Goal: Task Accomplishment & Management: Manage account settings

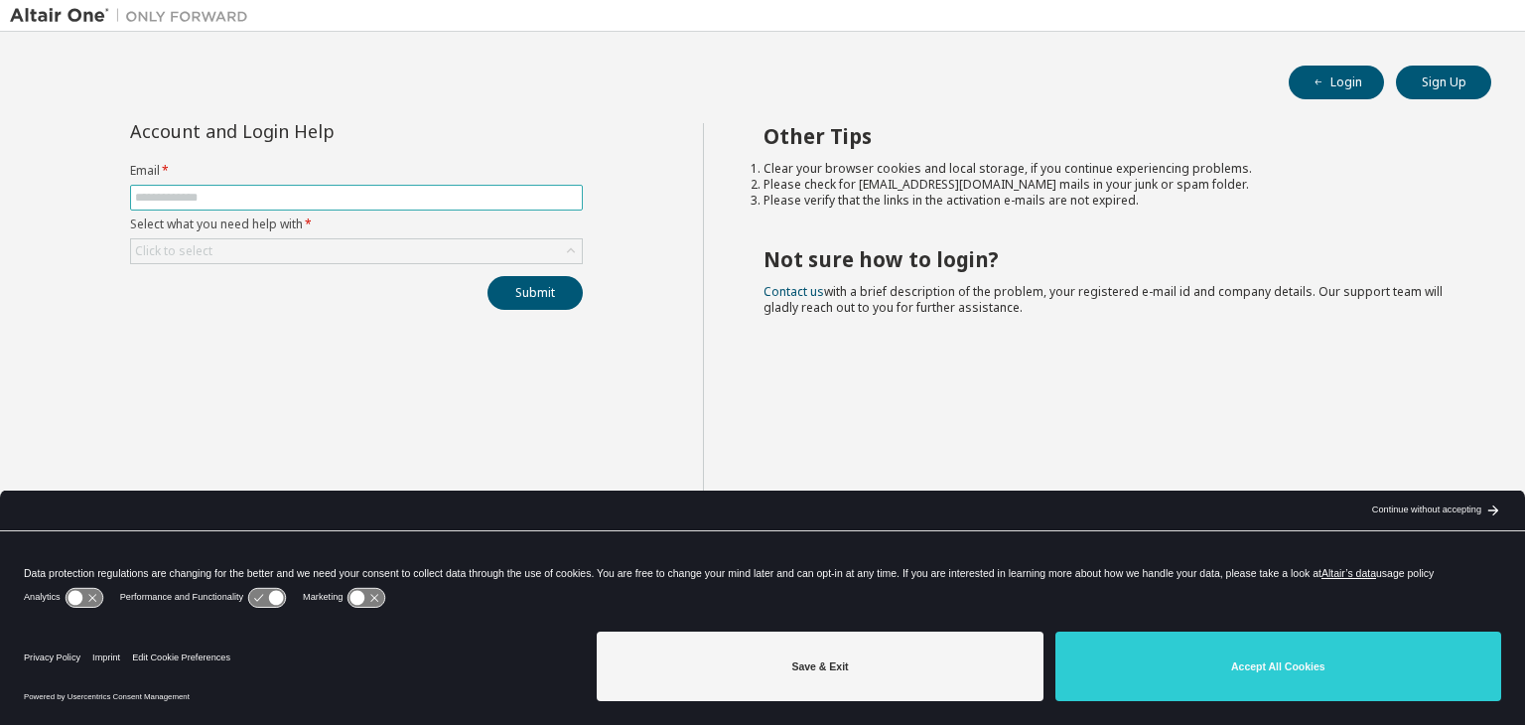
click at [230, 191] on input "text" at bounding box center [356, 198] width 443 height 16
type input "**********"
click at [224, 247] on div "Click to select" at bounding box center [356, 251] width 451 height 24
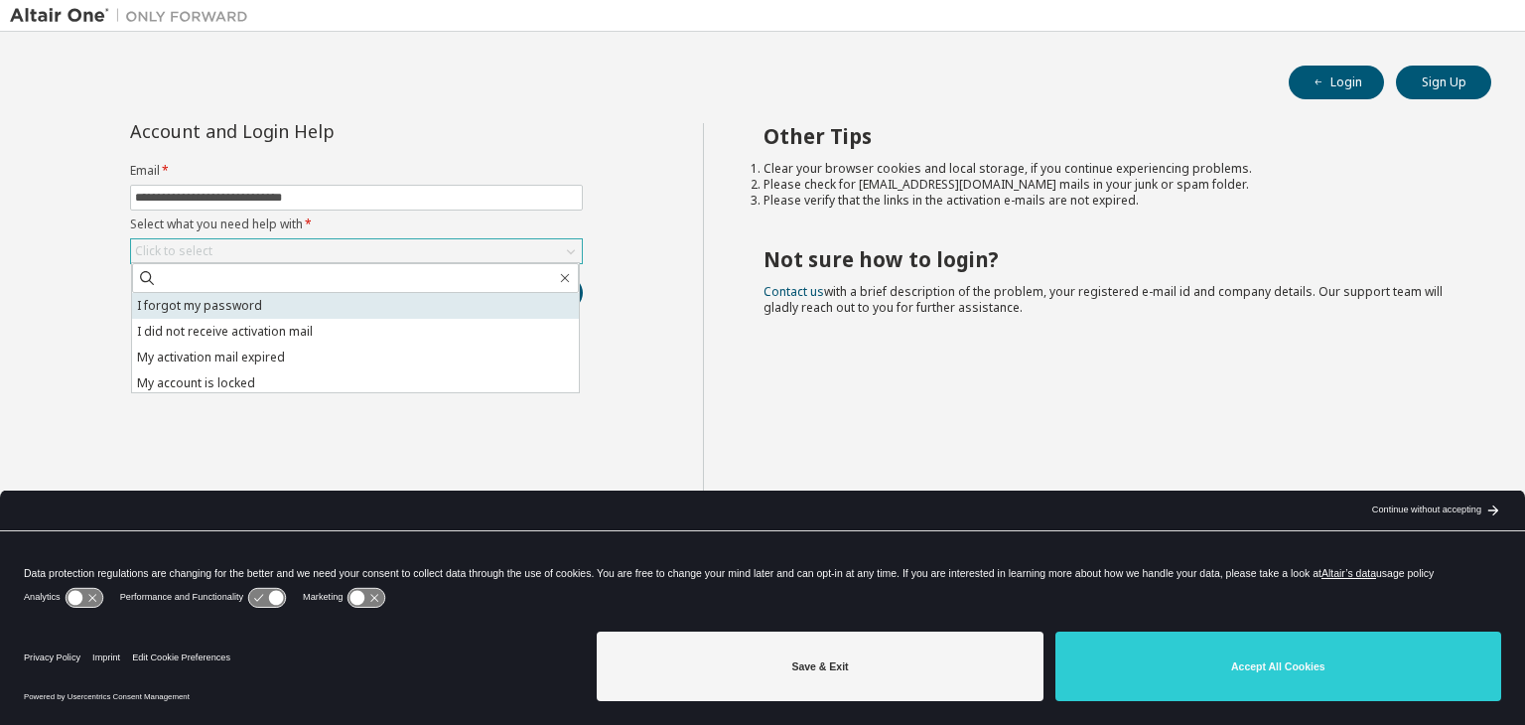
click at [231, 311] on li "I forgot my password" at bounding box center [355, 306] width 447 height 26
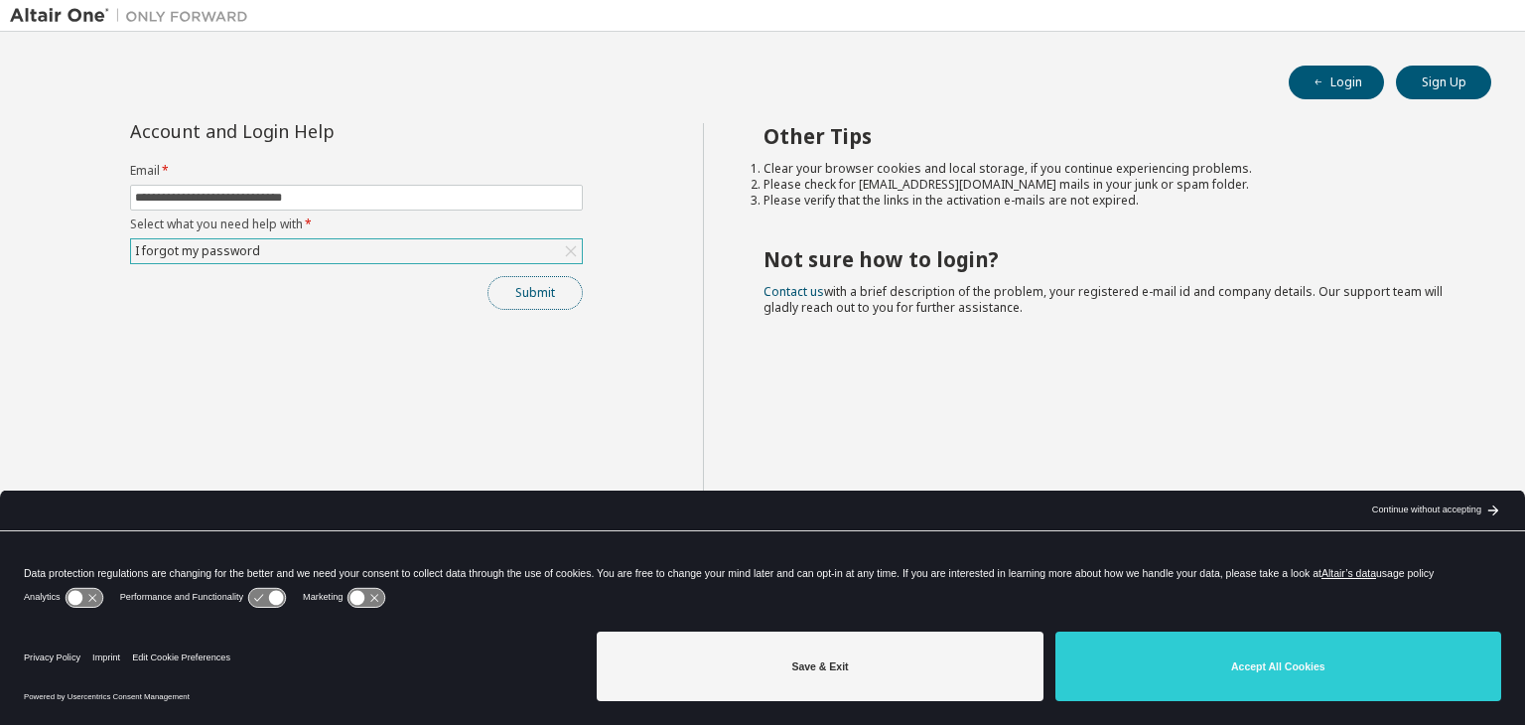
click at [551, 295] on button "Submit" at bounding box center [534, 293] width 95 height 34
click at [1345, 87] on button "Login" at bounding box center [1335, 83] width 95 height 34
click at [1495, 513] on icon "arrow_forward_black_24dp" at bounding box center [1493, 510] width 16 height 16
